Goal: Contribute content: Contribute content

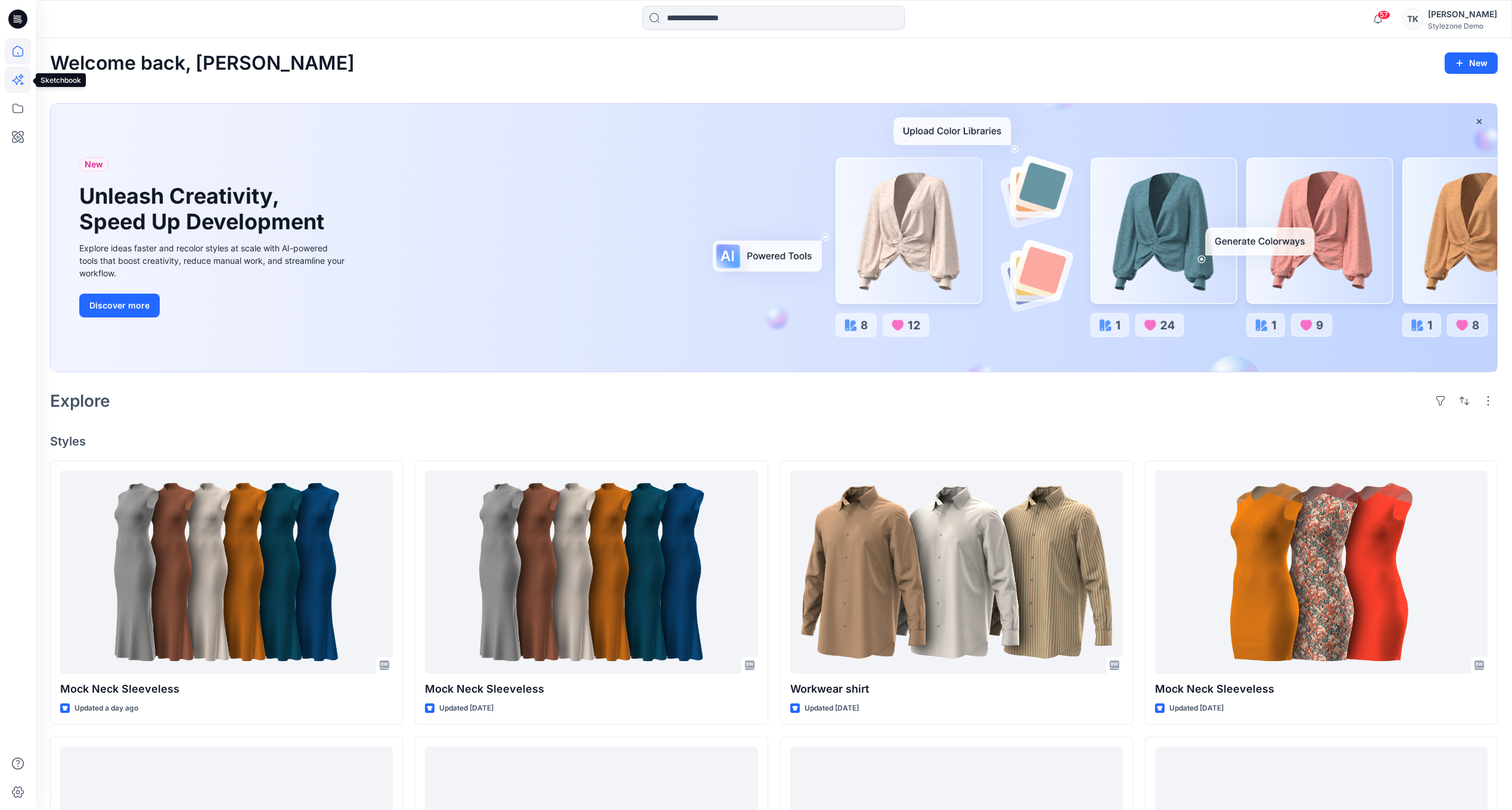
click at [16, 89] on icon at bounding box center [18, 79] width 26 height 26
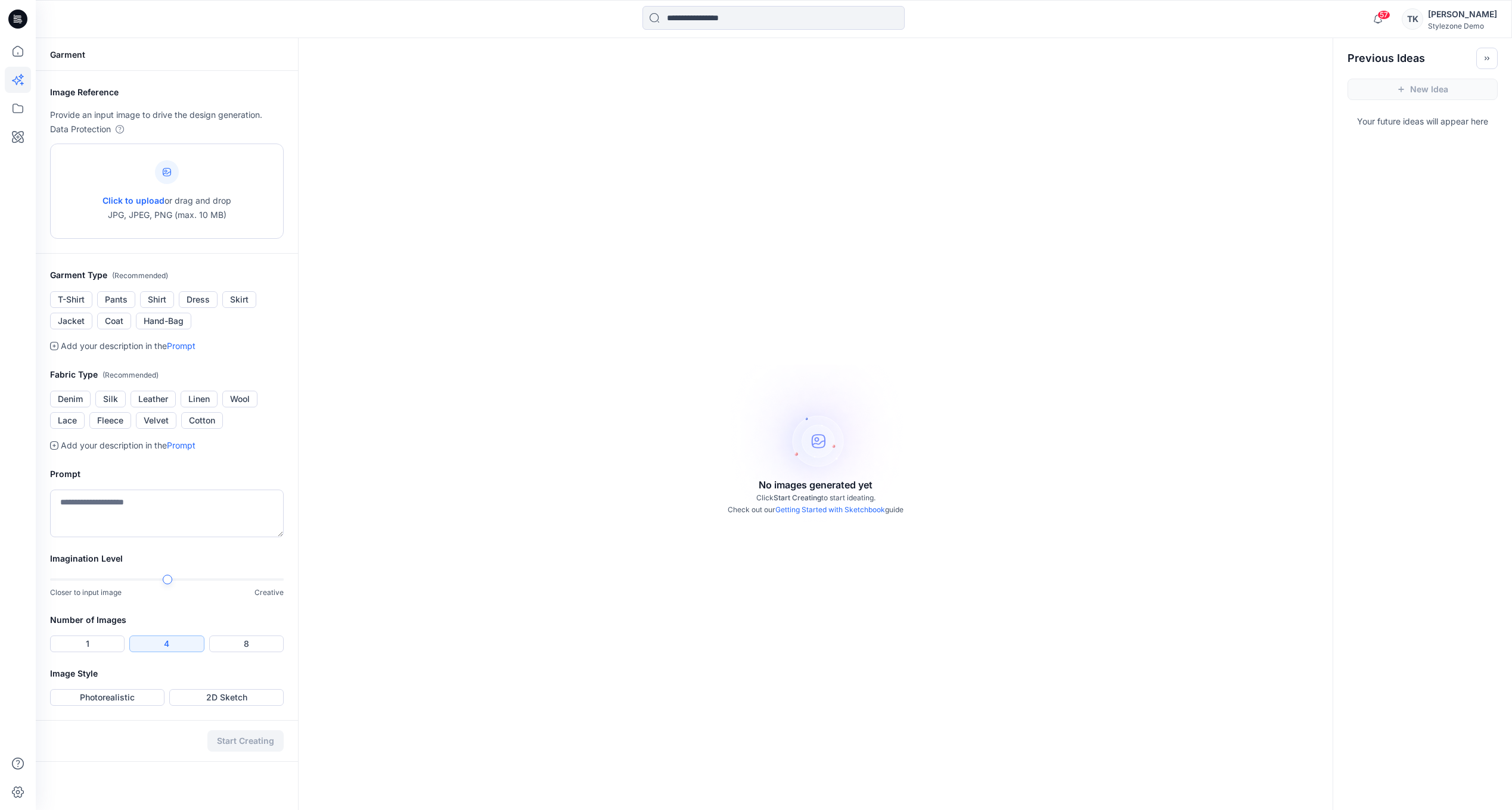
click at [187, 224] on div "Click to upload or drag and drop JPG, JPEG, PNG (max. 10 MB)" at bounding box center [167, 191] width 129 height 91
type input "**********"
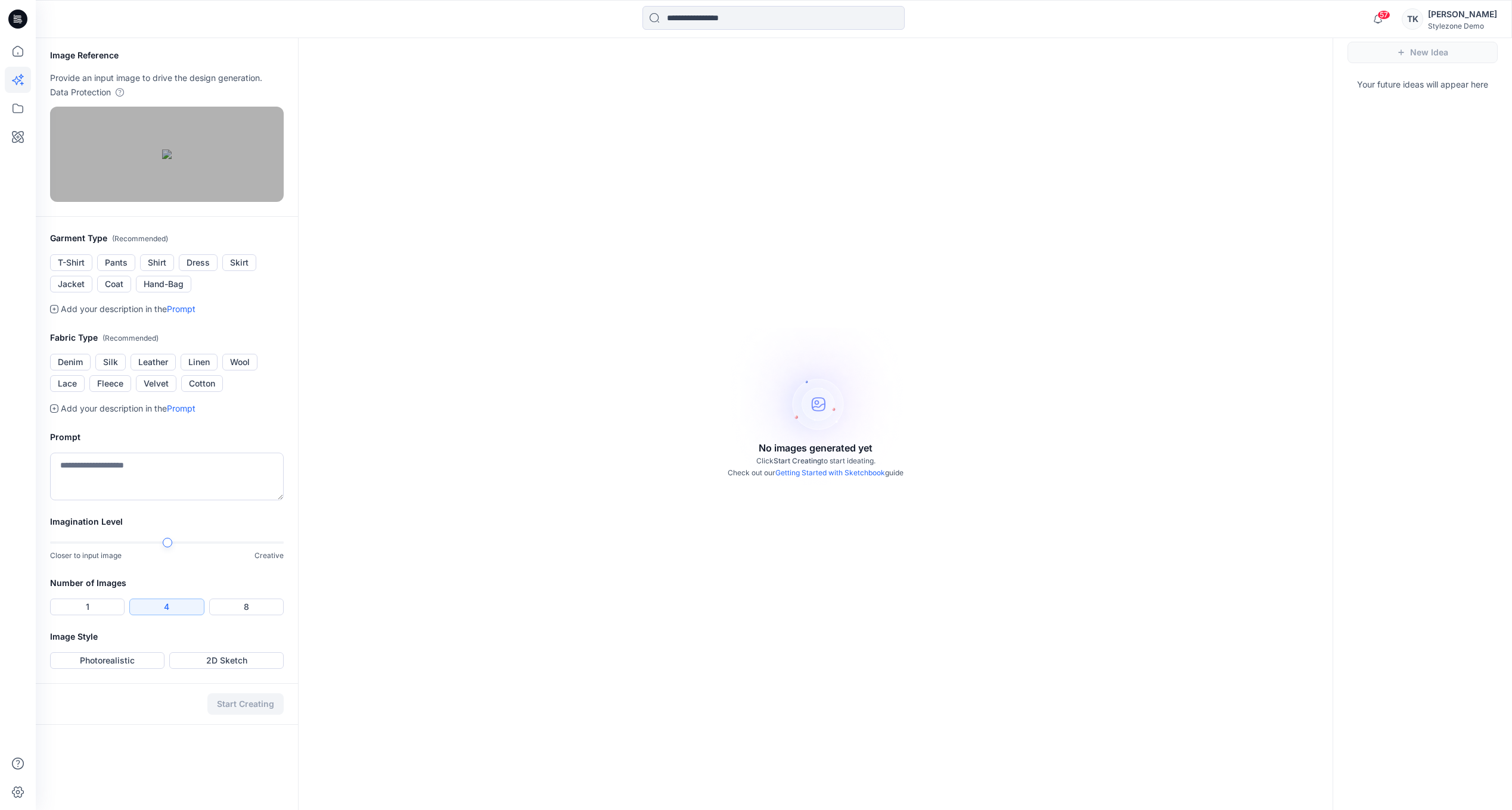
scroll to position [38, 0]
click at [69, 629] on div "Number of Images 1 4 8" at bounding box center [167, 602] width 263 height 54
click at [84, 614] on button "1" at bounding box center [87, 605] width 74 height 16
click at [135, 668] on button "Photorealistic" at bounding box center [107, 659] width 114 height 16
click at [208, 668] on button "2D Sketch" at bounding box center [226, 659] width 114 height 16
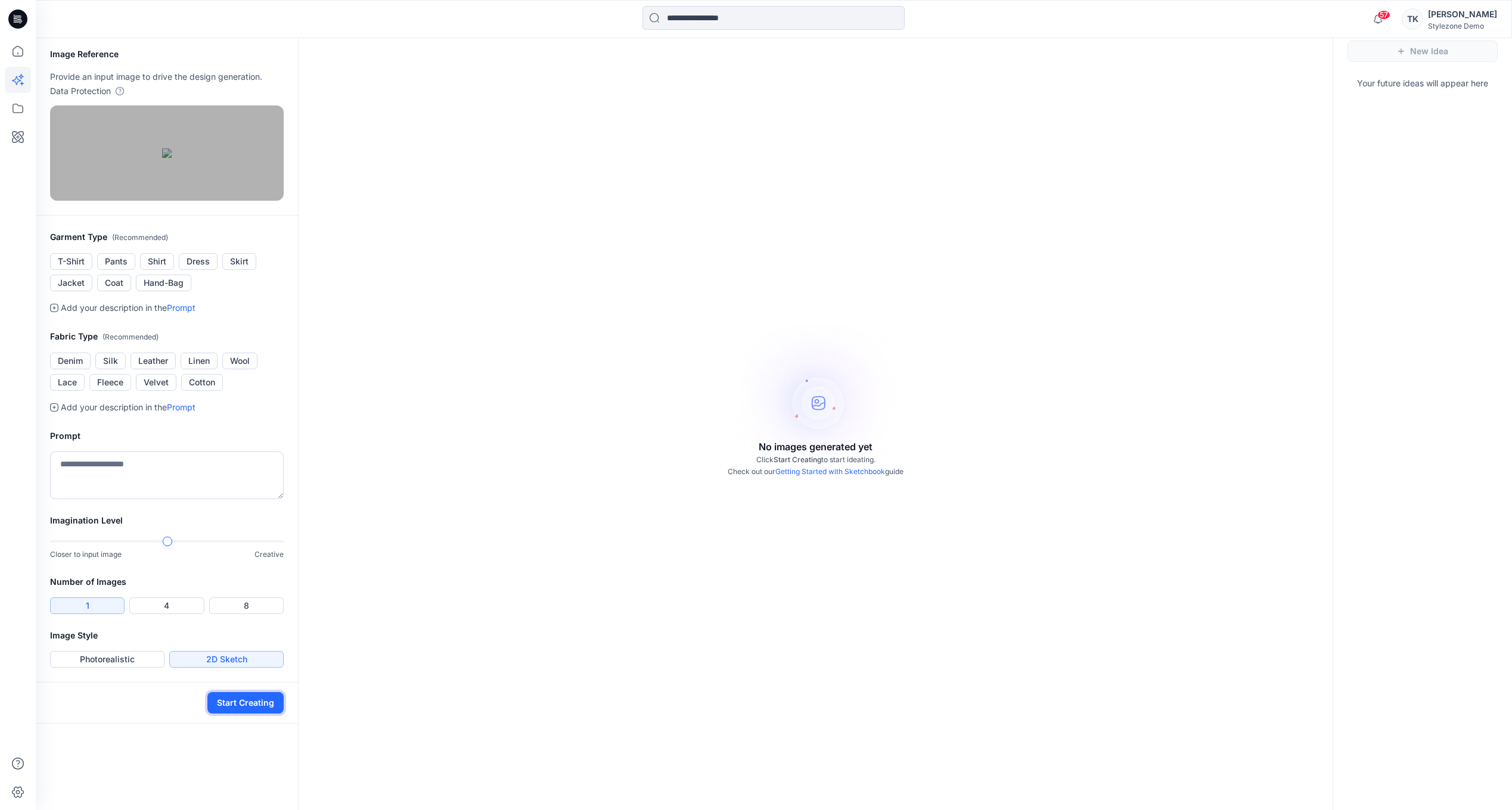
click at [249, 714] on button "Start Creating" at bounding box center [245, 703] width 76 height 22
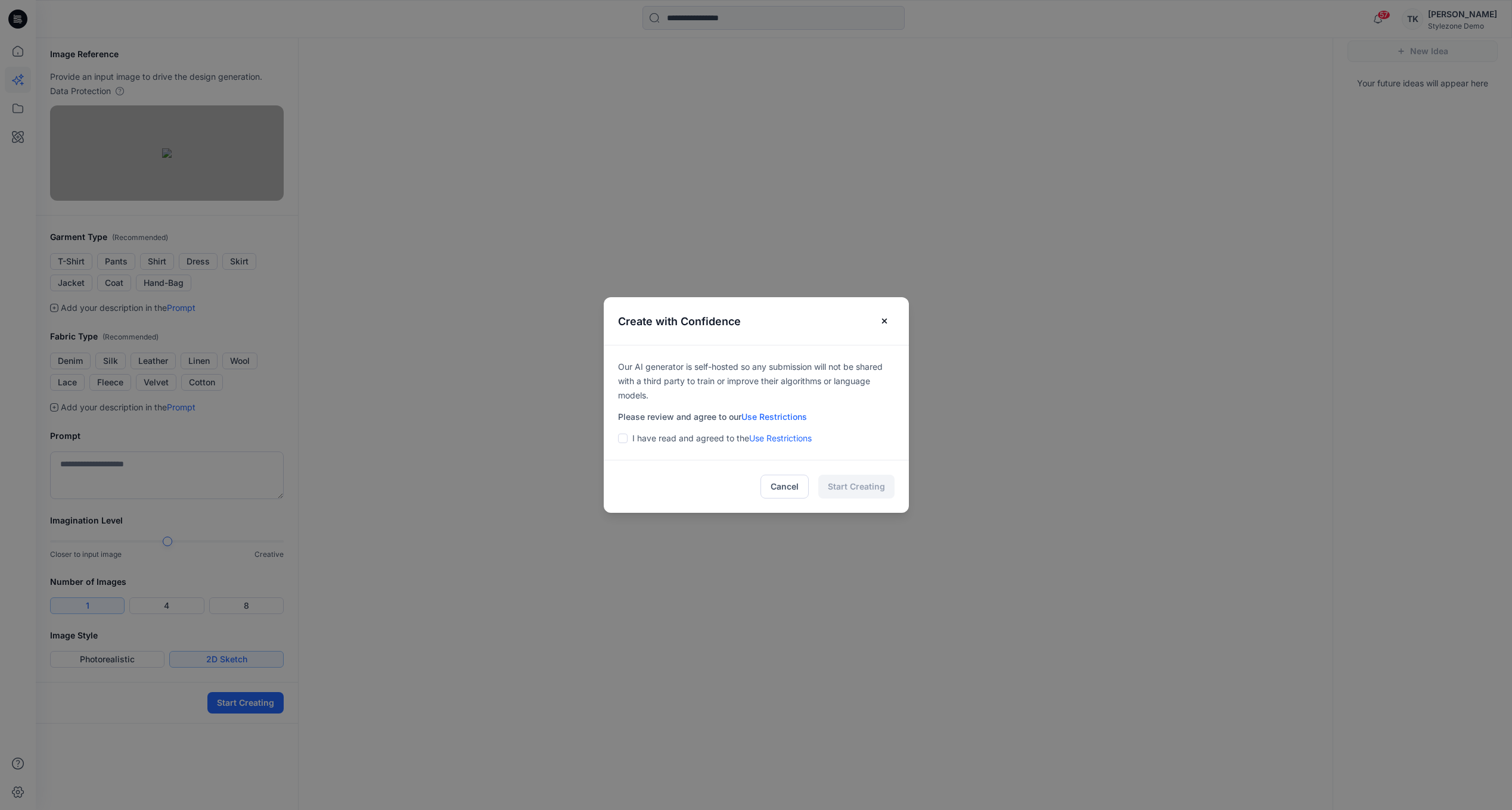
click at [675, 440] on p "I have read and agreed to the Use Restrictions" at bounding box center [722, 439] width 180 height 15
click at [636, 439] on div "I have read and agreed to the Use Restrictions" at bounding box center [756, 439] width 276 height 15
click at [628, 437] on span at bounding box center [623, 438] width 9 height 9
click at [851, 483] on button "Start Creating" at bounding box center [856, 487] width 76 height 24
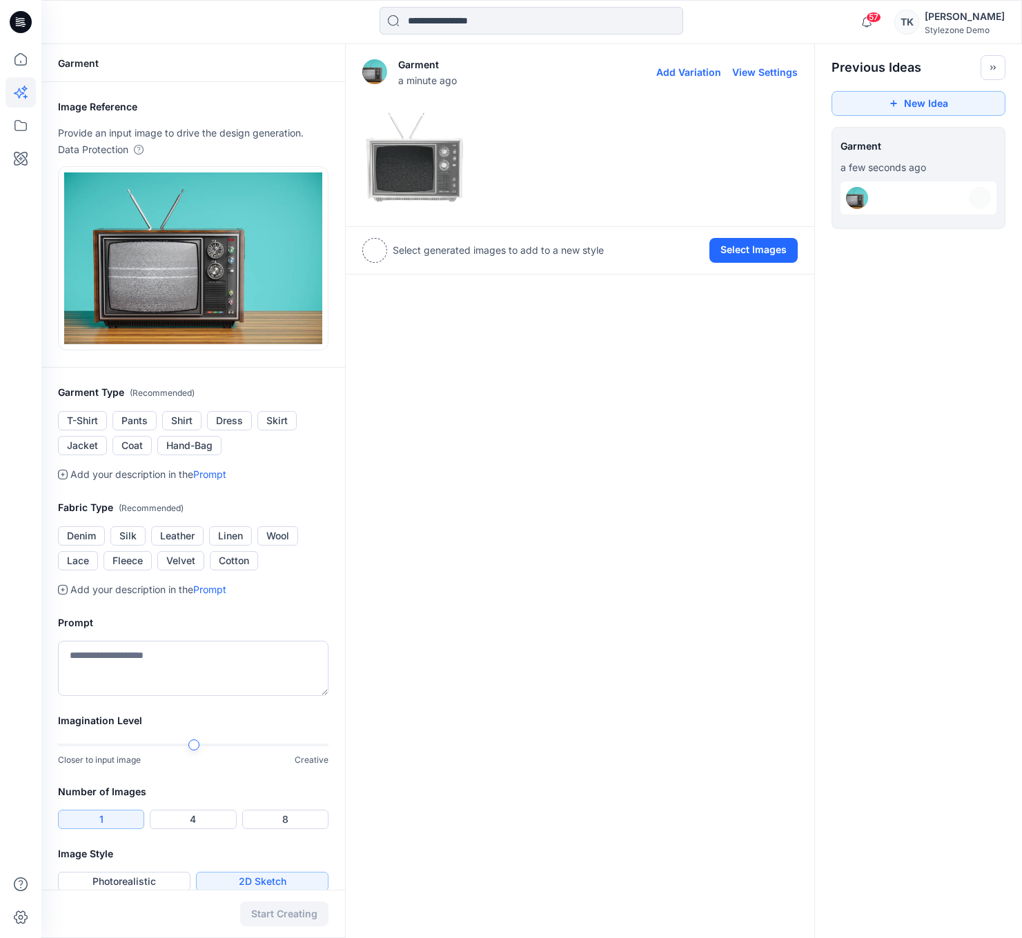
click at [443, 170] on img at bounding box center [415, 158] width 104 height 104
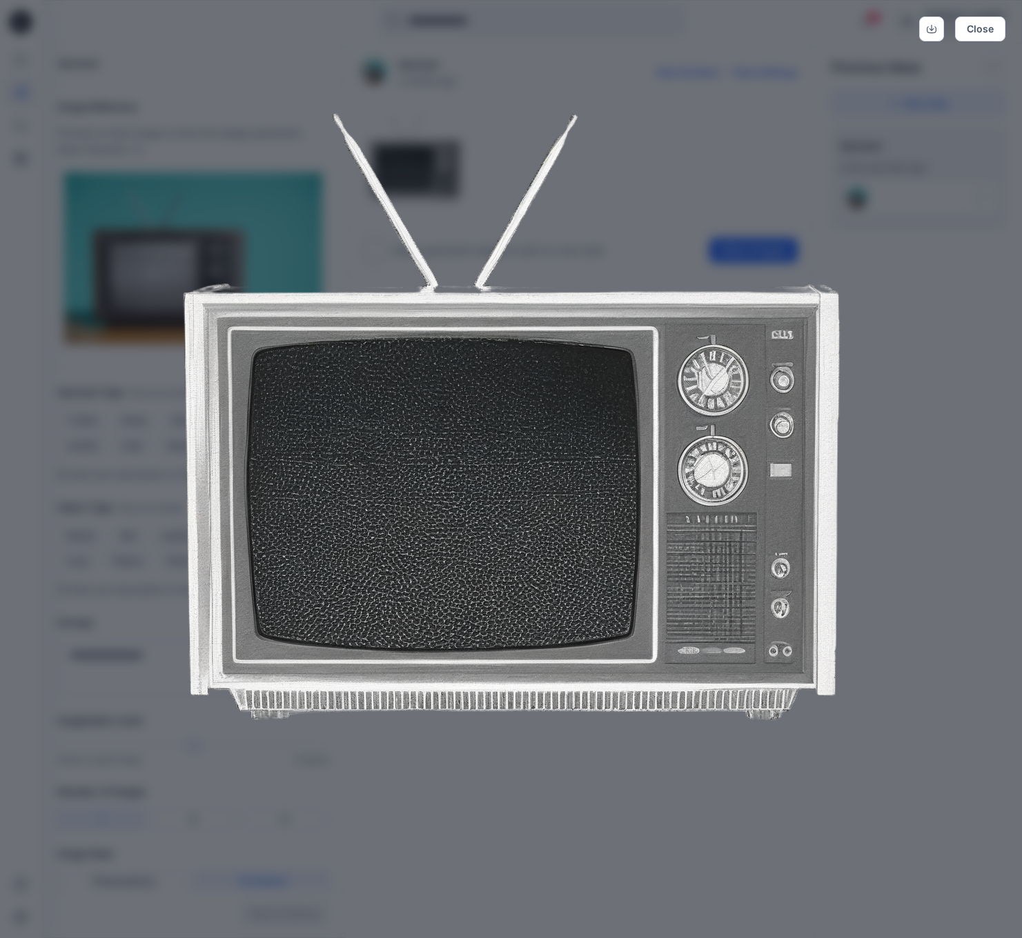
click at [913, 288] on div "Close" at bounding box center [511, 469] width 1022 height 938
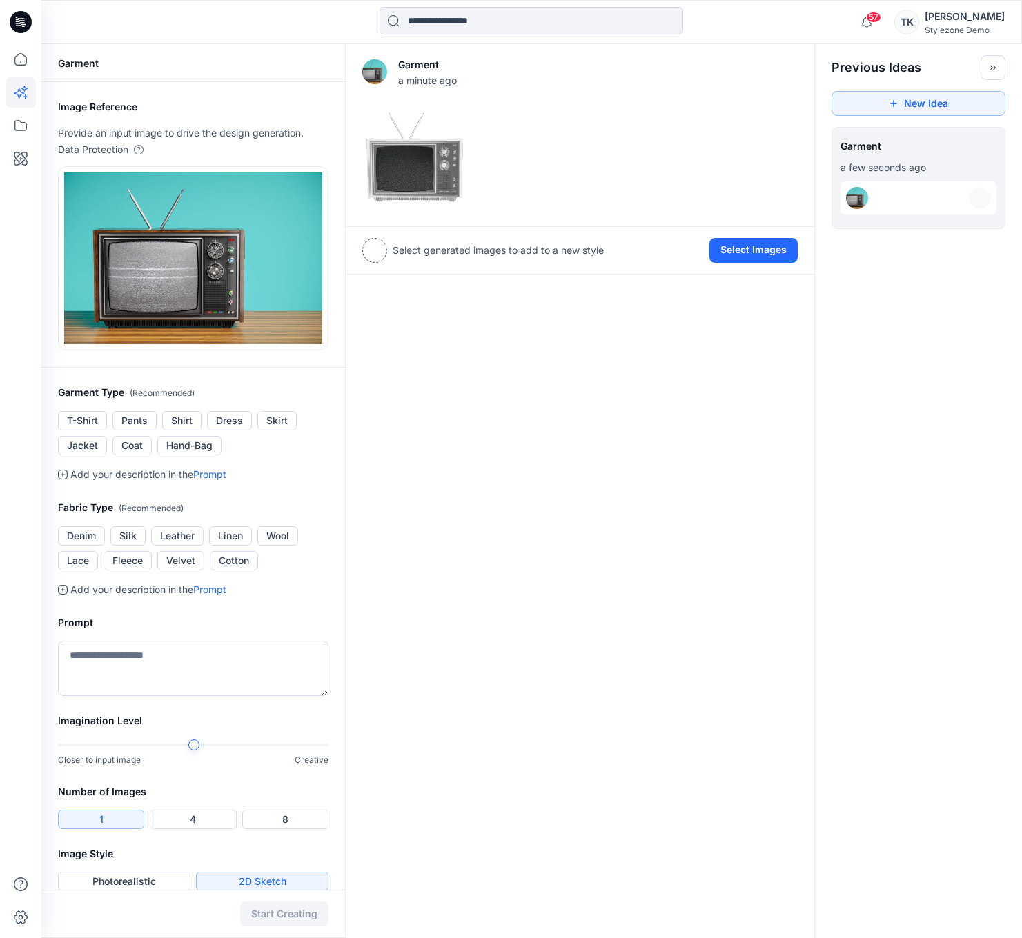
click at [543, 522] on div "Garment a minute ago Add Variation View Settings Select generated images to add…" at bounding box center [580, 500] width 470 height 912
drag, startPoint x: 734, startPoint y: 391, endPoint x: 561, endPoint y: 371, distance: 173.6
click at [734, 391] on div "Garment a minute ago Add Variation View Settings Select generated images to add…" at bounding box center [580, 500] width 470 height 912
drag, startPoint x: 611, startPoint y: 413, endPoint x: 591, endPoint y: 351, distance: 65.2
click at [611, 414] on div "Garment a minute ago Add Variation View Settings Select generated images to add…" at bounding box center [580, 500] width 470 height 912
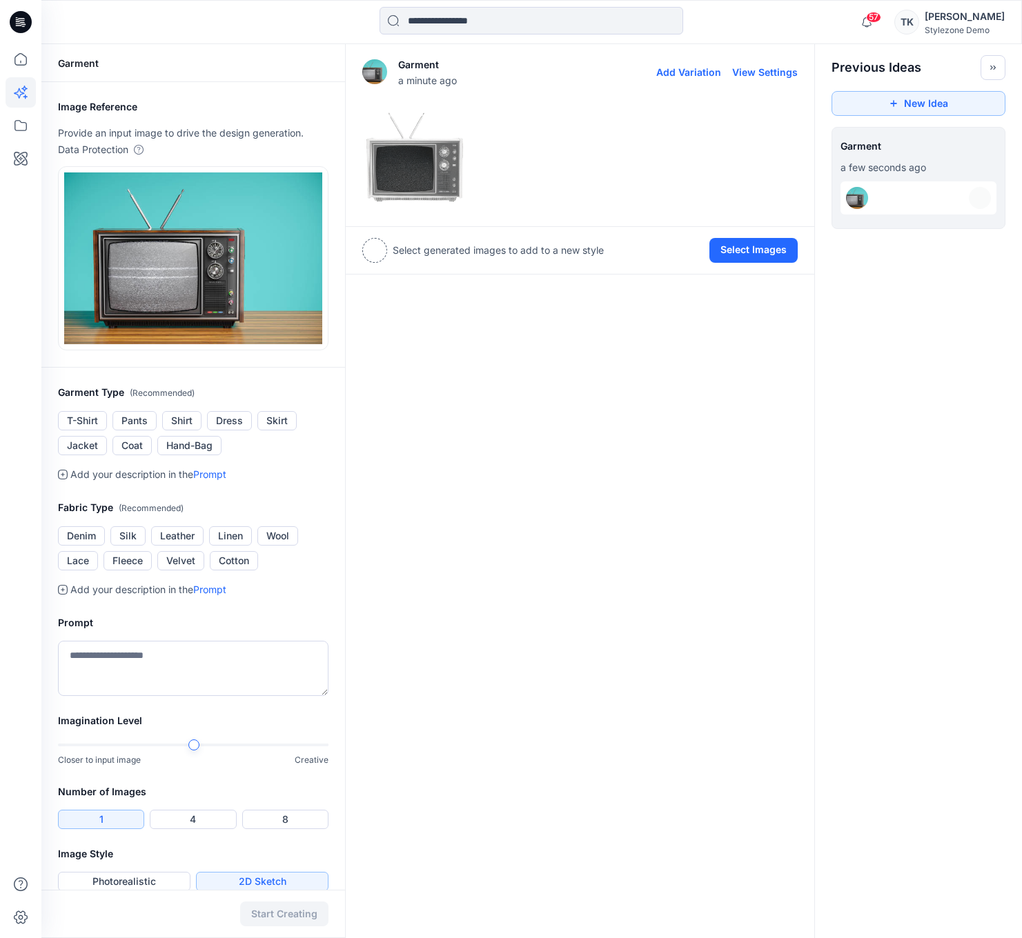
click at [420, 151] on img at bounding box center [415, 158] width 104 height 104
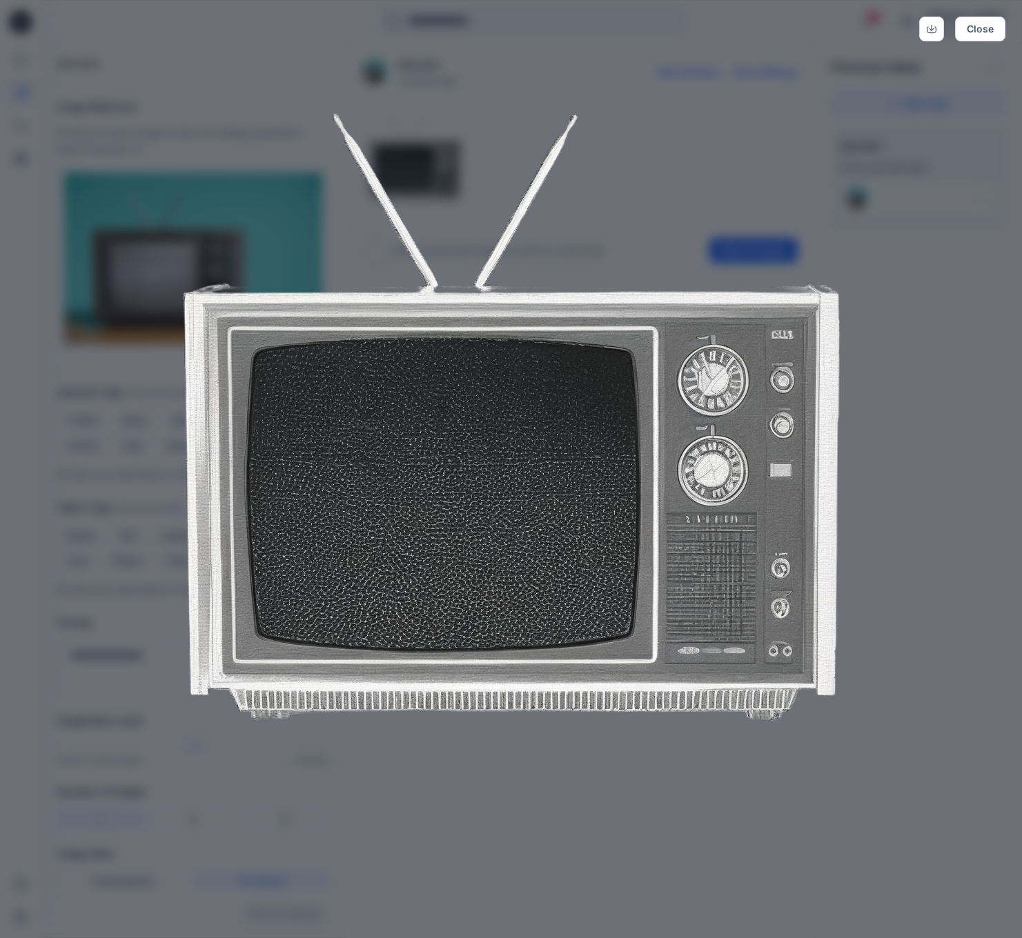
click at [602, 176] on img at bounding box center [511, 416] width 707 height 707
click at [712, 153] on img at bounding box center [511, 416] width 707 height 707
click at [996, 20] on button "Close" at bounding box center [980, 29] width 50 height 25
